Goal: Check status

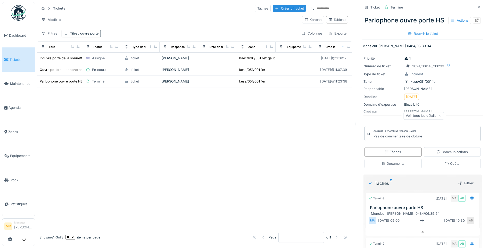
scroll to position [53, 0]
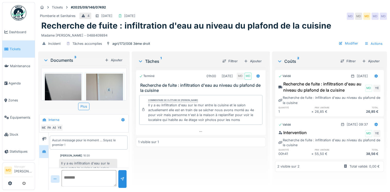
scroll to position [69, 0]
